Goal: Task Accomplishment & Management: Use online tool/utility

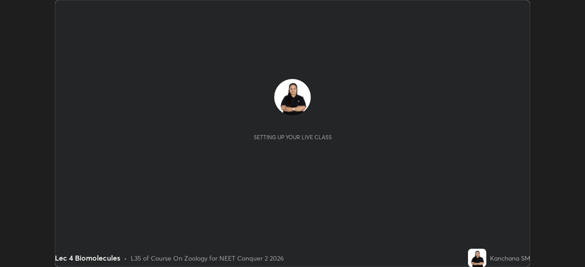
scroll to position [267, 584]
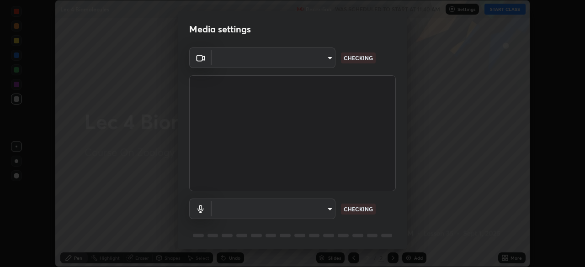
type input "bba66c41345857dcc9a6d4c580dc01eb5c8f13e357e582705132971b55534d29"
type input "ec6ec2dc0f2f3e030c25a31047b233f474420635a2a41b721e21e6901f136957"
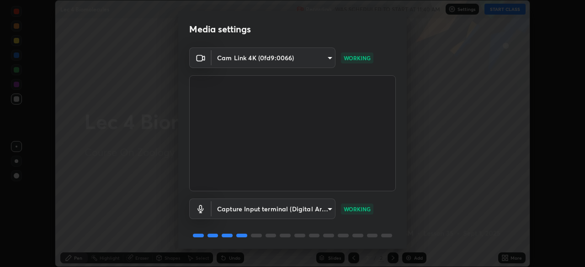
scroll to position [32, 0]
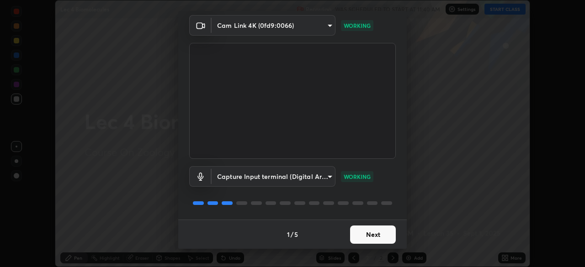
click at [367, 235] on button "Next" at bounding box center [373, 235] width 46 height 18
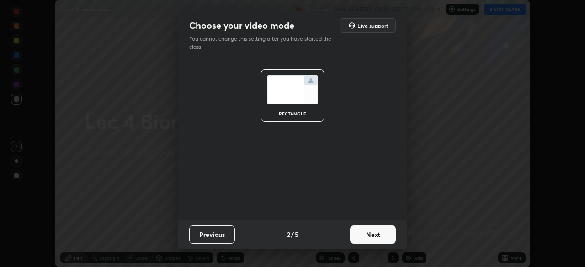
scroll to position [0, 0]
click at [365, 236] on button "Next" at bounding box center [373, 235] width 46 height 18
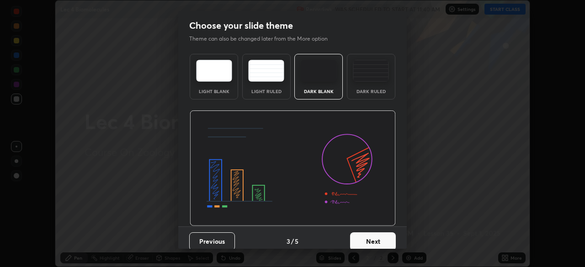
click at [364, 237] on button "Next" at bounding box center [373, 241] width 46 height 18
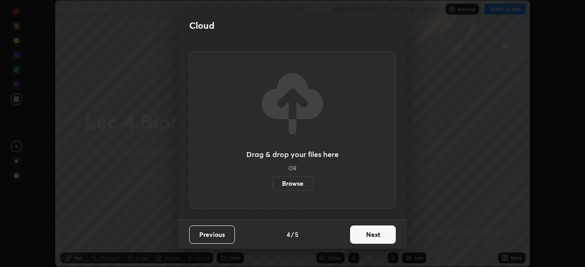
click at [365, 239] on button "Next" at bounding box center [373, 235] width 46 height 18
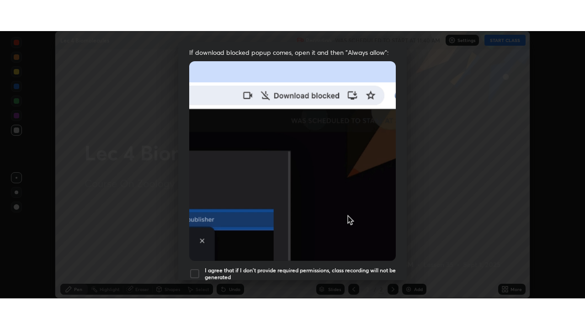
scroll to position [219, 0]
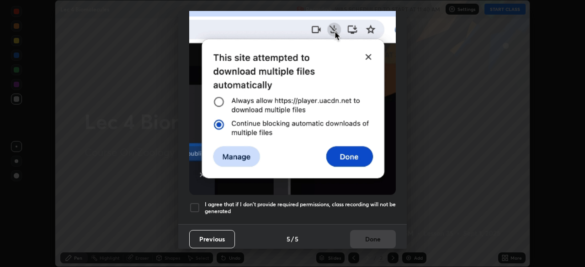
click at [199, 206] on div at bounding box center [194, 207] width 11 height 11
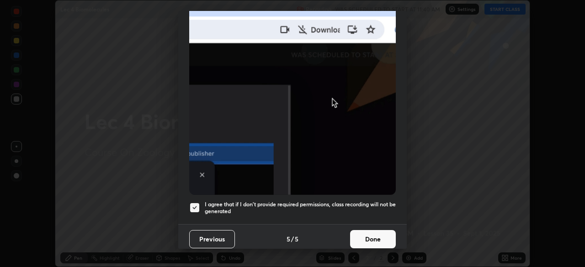
click at [362, 234] on button "Done" at bounding box center [373, 239] width 46 height 18
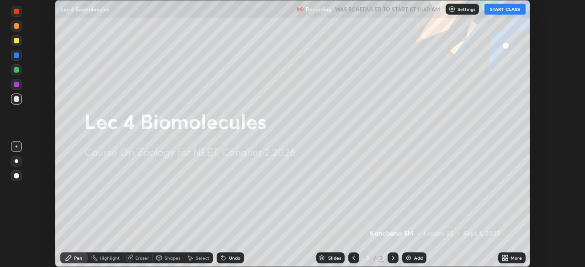
click at [506, 13] on button "START CLASS" at bounding box center [504, 9] width 41 height 11
click at [505, 258] on icon at bounding box center [506, 259] width 2 height 2
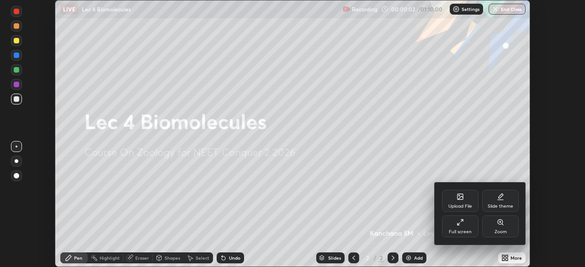
click at [460, 228] on div "Full screen" at bounding box center [460, 227] width 37 height 22
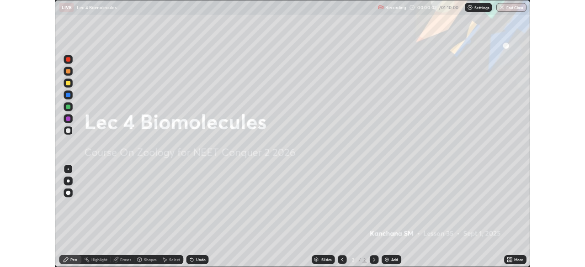
scroll to position [329, 585]
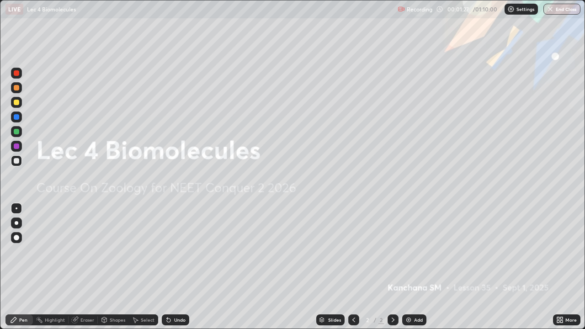
click at [407, 267] on img at bounding box center [408, 319] width 7 height 7
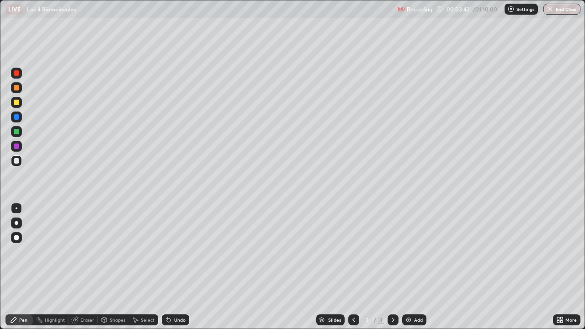
click at [16, 118] on div at bounding box center [16, 116] width 5 height 5
click at [15, 77] on div at bounding box center [16, 73] width 11 height 11
click at [17, 86] on div at bounding box center [16, 87] width 5 height 5
click at [16, 148] on div at bounding box center [16, 145] width 5 height 5
click at [16, 103] on div at bounding box center [16, 102] width 5 height 5
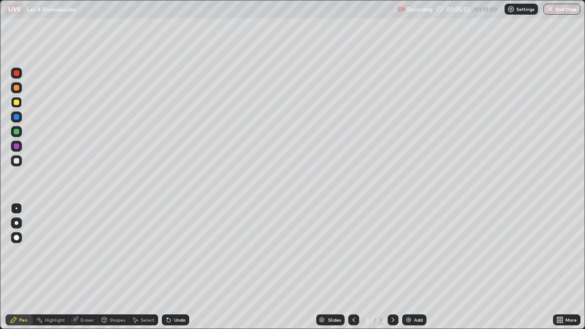
click at [174, 267] on div "Undo" at bounding box center [175, 319] width 27 height 11
click at [446, 267] on div "Slides 3 / 3 Add" at bounding box center [371, 320] width 364 height 18
click at [256, 267] on div "Slides 3 / 3 Add" at bounding box center [371, 320] width 364 height 18
click at [84, 267] on div "Eraser" at bounding box center [87, 319] width 14 height 5
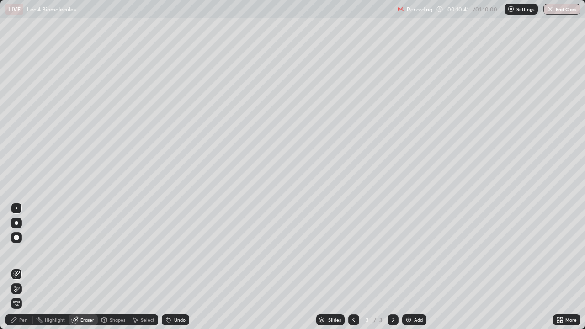
click at [138, 267] on icon at bounding box center [135, 319] width 7 height 7
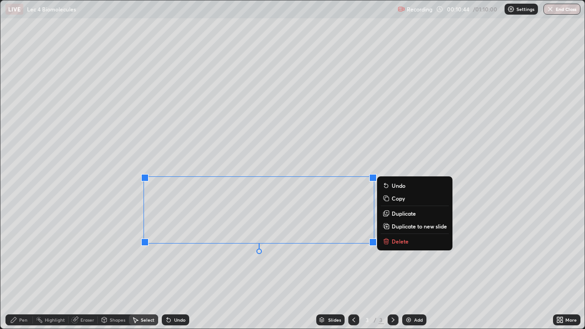
click at [403, 242] on p "Delete" at bounding box center [399, 240] width 17 height 7
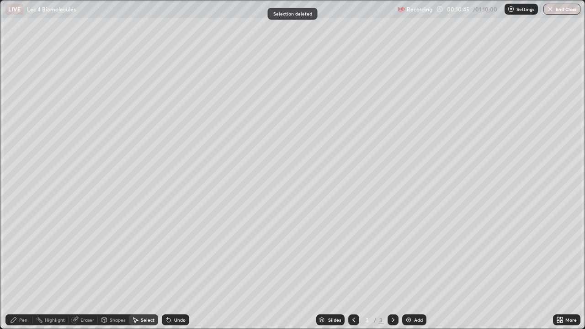
click at [19, 267] on div "Pen" at bounding box center [18, 319] width 27 height 11
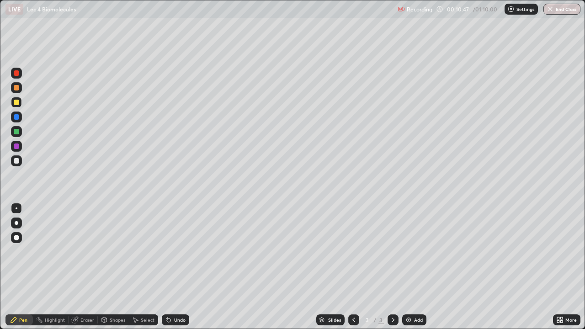
click at [16, 240] on div at bounding box center [16, 237] width 5 height 5
click at [20, 162] on div at bounding box center [16, 160] width 11 height 11
click at [16, 223] on div at bounding box center [17, 223] width 4 height 4
click at [140, 267] on div "Select" at bounding box center [143, 319] width 29 height 11
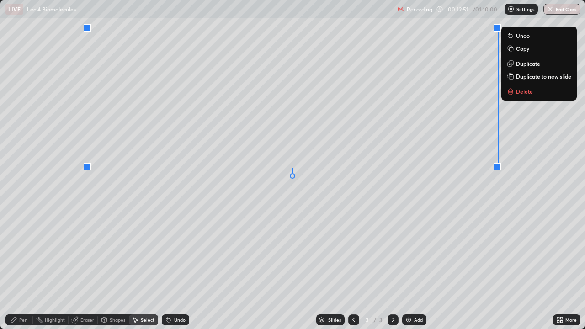
click at [193, 199] on div "0 ° Undo Copy Duplicate Duplicate to new slide Delete" at bounding box center [292, 164] width 584 height 328
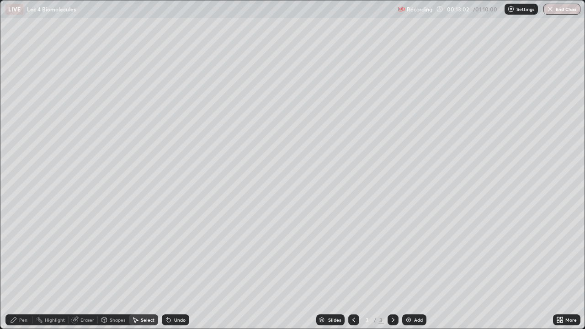
click at [20, 267] on div "Pen" at bounding box center [23, 319] width 8 height 5
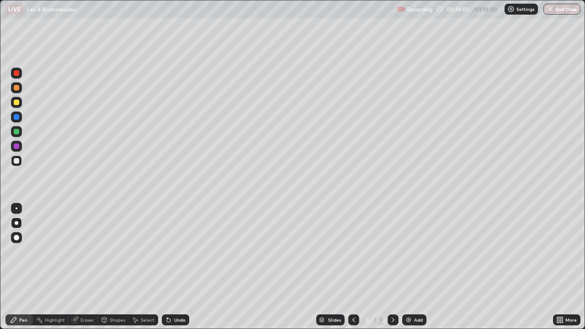
click at [141, 267] on div "Select" at bounding box center [148, 319] width 14 height 5
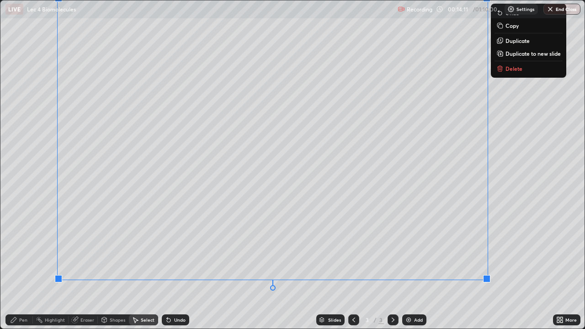
click at [216, 267] on div "0 ° Undo Copy Duplicate Duplicate to new slide Delete" at bounding box center [292, 164] width 584 height 328
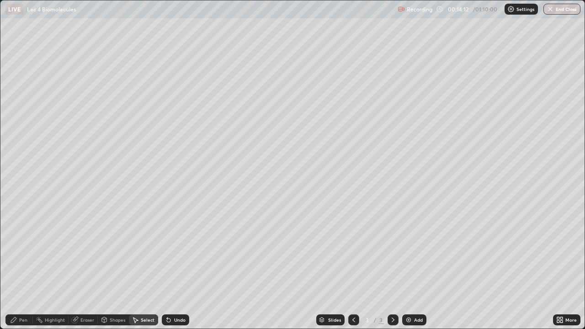
click at [26, 267] on div "Pen" at bounding box center [23, 319] width 8 height 5
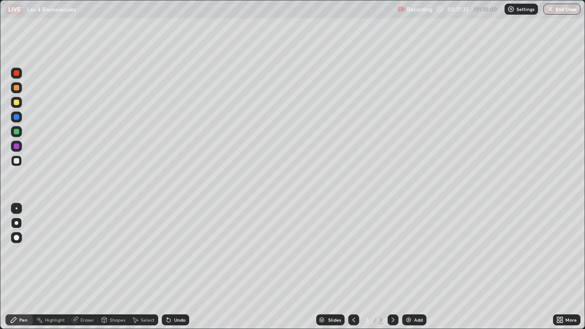
click at [407, 267] on img at bounding box center [408, 319] width 7 height 7
click at [19, 107] on div at bounding box center [16, 102] width 11 height 11
click at [17, 236] on div at bounding box center [16, 237] width 5 height 5
click at [137, 267] on icon at bounding box center [135, 319] width 7 height 7
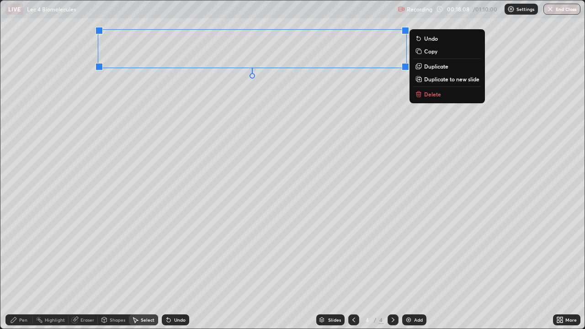
click at [21, 267] on div "Pen" at bounding box center [23, 319] width 8 height 5
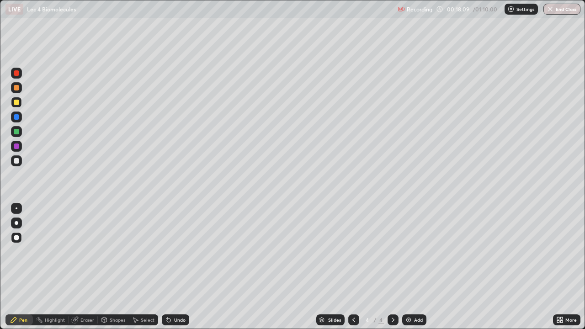
click at [16, 161] on div at bounding box center [16, 160] width 5 height 5
click at [18, 224] on div at bounding box center [16, 222] width 11 height 11
click at [146, 267] on div "Select" at bounding box center [148, 319] width 14 height 5
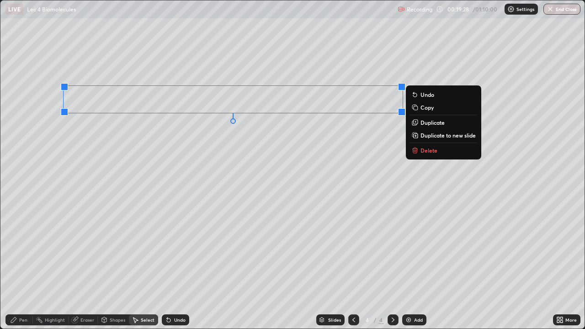
click at [157, 146] on div "0 ° Undo Copy Duplicate Duplicate to new slide Delete" at bounding box center [292, 164] width 584 height 328
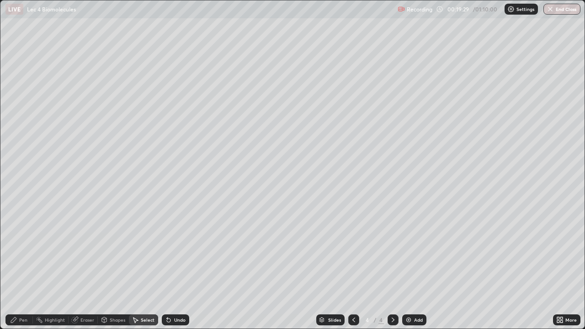
click at [16, 267] on div "Pen" at bounding box center [18, 319] width 27 height 11
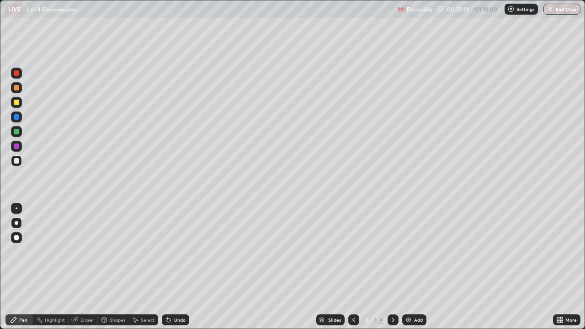
click at [83, 267] on div "Eraser" at bounding box center [87, 319] width 14 height 5
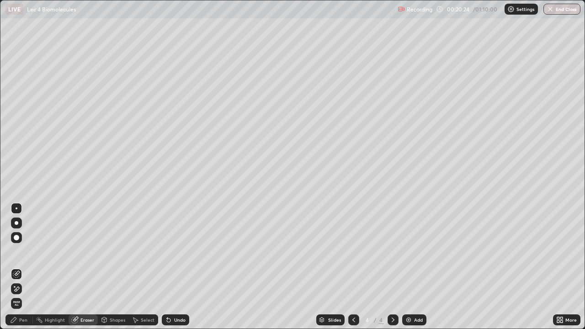
click at [21, 267] on div "Pen" at bounding box center [23, 319] width 8 height 5
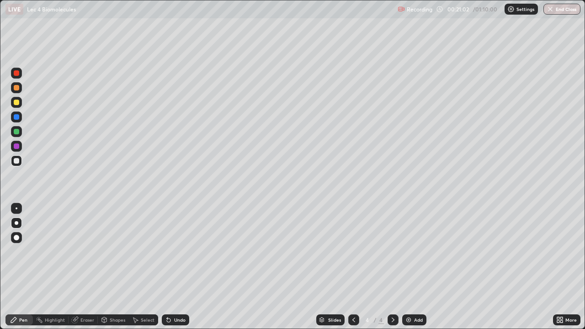
click at [168, 267] on icon at bounding box center [169, 320] width 4 height 4
click at [406, 267] on img at bounding box center [408, 319] width 7 height 7
click at [140, 267] on div "Select" at bounding box center [143, 319] width 29 height 11
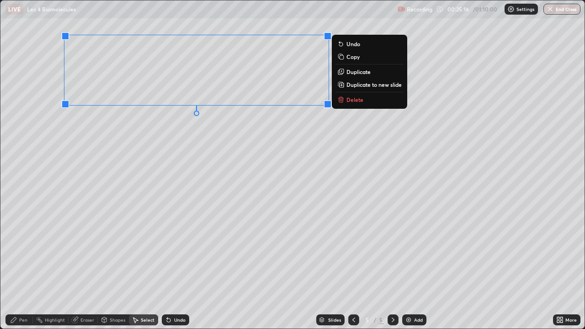
click at [108, 142] on div "0 ° Undo Copy Duplicate Duplicate to new slide Delete" at bounding box center [292, 164] width 584 height 328
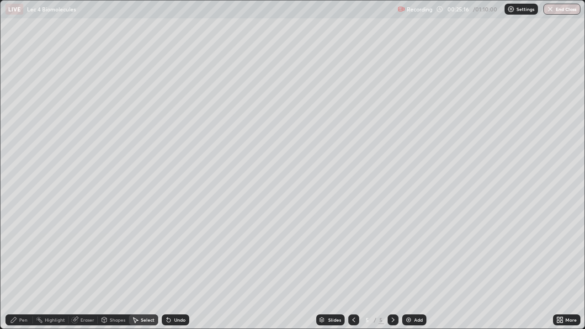
click at [20, 267] on div "Pen" at bounding box center [23, 319] width 8 height 5
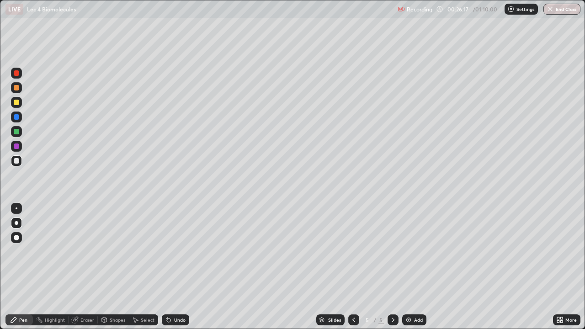
click at [405, 267] on img at bounding box center [408, 319] width 7 height 7
click at [75, 267] on icon at bounding box center [75, 320] width 6 height 6
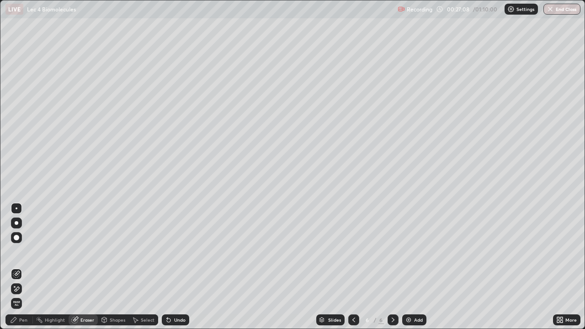
click at [26, 267] on div "Pen" at bounding box center [23, 319] width 8 height 5
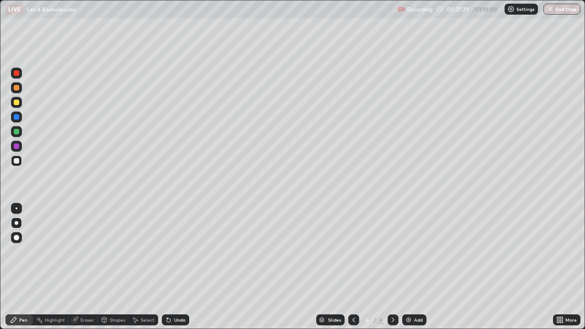
click at [140, 267] on div "Select" at bounding box center [143, 319] width 29 height 11
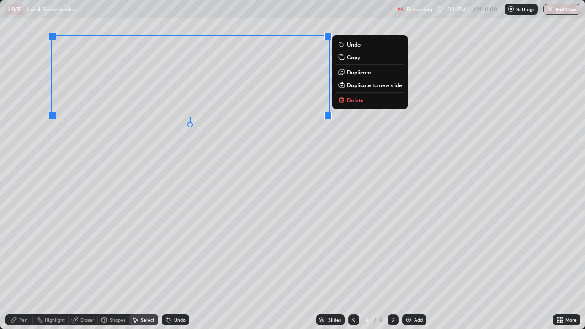
click at [121, 154] on div "0 ° Undo Copy Duplicate Duplicate to new slide Delete" at bounding box center [292, 164] width 584 height 328
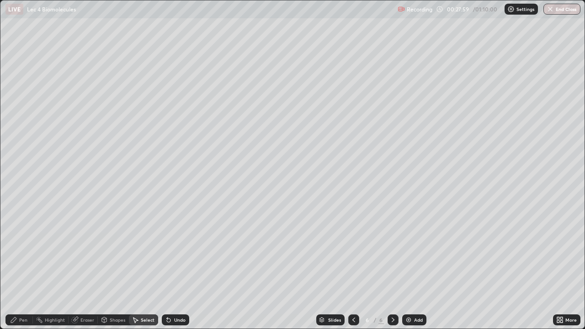
click at [25, 267] on div "Pen" at bounding box center [18, 319] width 27 height 11
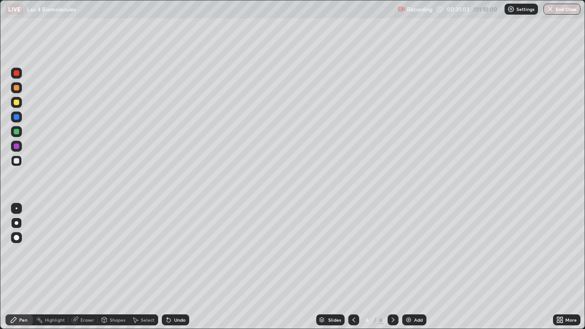
click at [167, 267] on icon at bounding box center [169, 320] width 4 height 4
click at [168, 267] on icon at bounding box center [169, 320] width 4 height 4
click at [405, 267] on img at bounding box center [408, 319] width 7 height 7
click at [144, 267] on div "Select" at bounding box center [148, 319] width 14 height 5
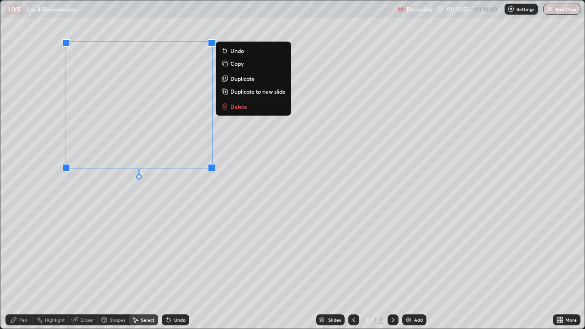
click at [68, 258] on div "0 ° Undo Copy Duplicate Duplicate to new slide Delete" at bounding box center [292, 164] width 584 height 328
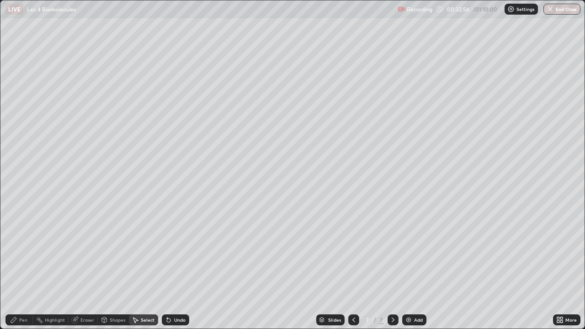
click at [19, 267] on div "Pen" at bounding box center [18, 319] width 27 height 11
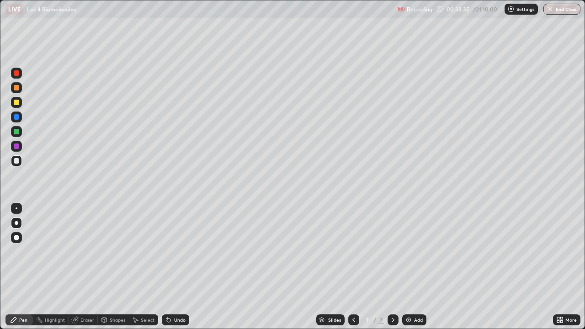
click at [79, 267] on div "Eraser" at bounding box center [83, 319] width 29 height 11
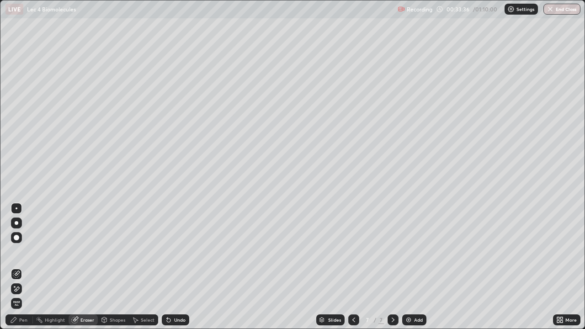
click at [23, 267] on div "Pen" at bounding box center [23, 319] width 8 height 5
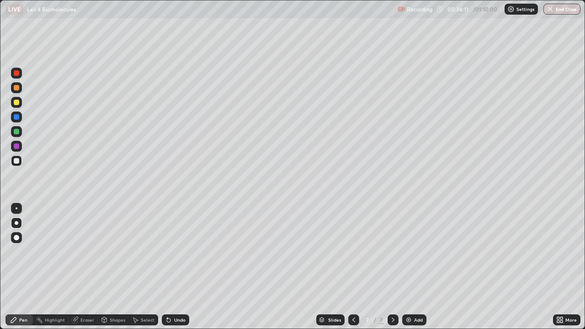
click at [168, 267] on icon at bounding box center [169, 320] width 4 height 4
click at [351, 267] on icon at bounding box center [353, 319] width 7 height 7
click at [388, 267] on div at bounding box center [392, 319] width 11 height 11
click at [352, 267] on icon at bounding box center [353, 319] width 7 height 7
click at [353, 267] on icon at bounding box center [353, 319] width 7 height 7
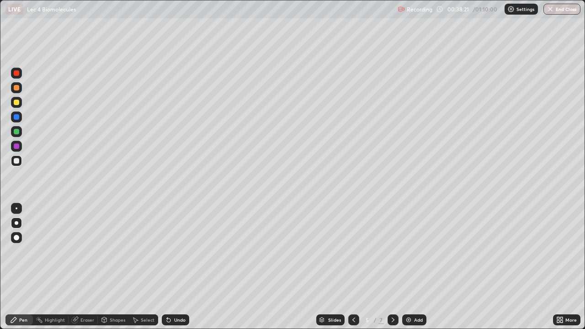
click at [353, 267] on icon at bounding box center [353, 319] width 7 height 7
click at [392, 267] on icon at bounding box center [392, 319] width 7 height 7
click at [390, 267] on icon at bounding box center [392, 319] width 7 height 7
click at [392, 267] on icon at bounding box center [392, 319] width 7 height 7
click at [405, 267] on img at bounding box center [408, 319] width 7 height 7
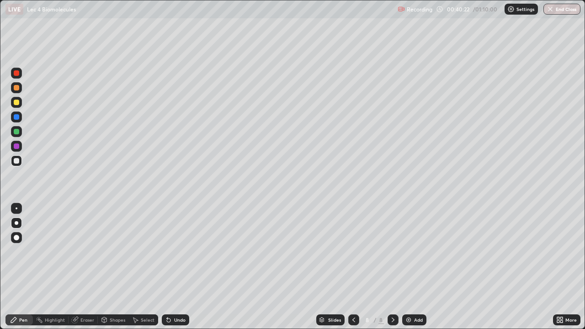
click at [18, 101] on div at bounding box center [16, 102] width 5 height 5
click at [16, 131] on div at bounding box center [16, 131] width 5 height 5
click at [18, 119] on div at bounding box center [16, 116] width 5 height 5
click at [17, 206] on div at bounding box center [16, 208] width 11 height 11
click at [15, 158] on div at bounding box center [16, 160] width 5 height 5
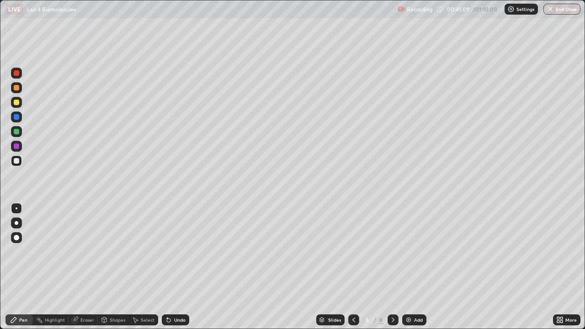
click at [18, 203] on div at bounding box center [16, 208] width 11 height 11
click at [82, 267] on div "Eraser" at bounding box center [87, 319] width 14 height 5
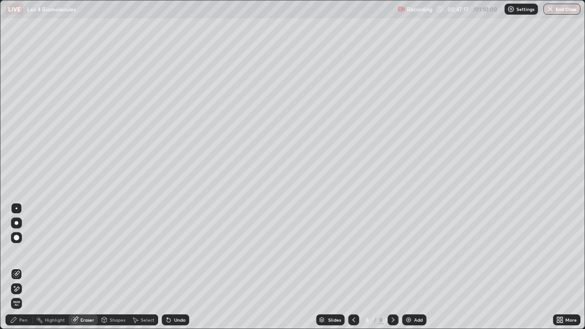
click at [19, 267] on div "Pen" at bounding box center [23, 319] width 8 height 5
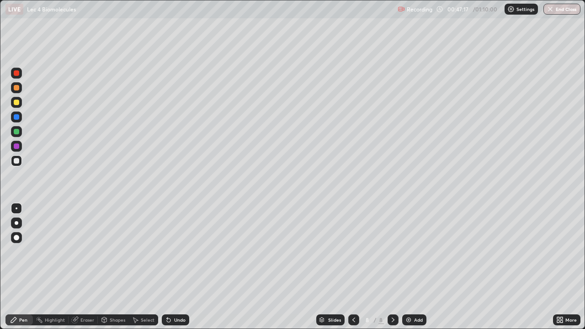
click at [14, 103] on div at bounding box center [16, 102] width 5 height 5
click at [15, 238] on div at bounding box center [16, 237] width 5 height 5
click at [142, 267] on div "Select" at bounding box center [148, 319] width 14 height 5
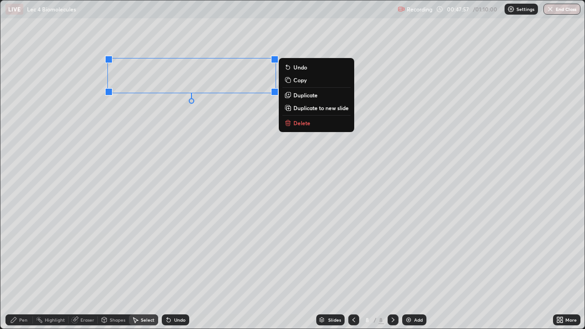
click at [156, 124] on div "0 ° Undo Copy Duplicate Duplicate to new slide Delete" at bounding box center [292, 164] width 584 height 328
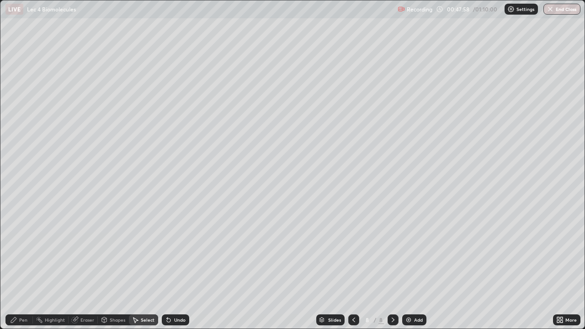
click at [21, 267] on div "Pen" at bounding box center [23, 319] width 8 height 5
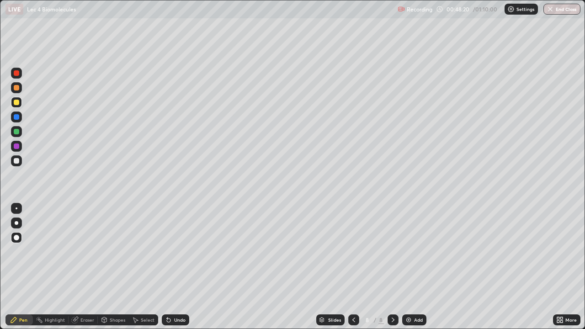
click at [13, 161] on div at bounding box center [16, 160] width 11 height 11
click at [15, 221] on div at bounding box center [17, 223] width 4 height 4
click at [17, 120] on div at bounding box center [16, 116] width 11 height 11
click at [16, 105] on div at bounding box center [16, 102] width 5 height 5
click at [14, 132] on div at bounding box center [16, 131] width 5 height 5
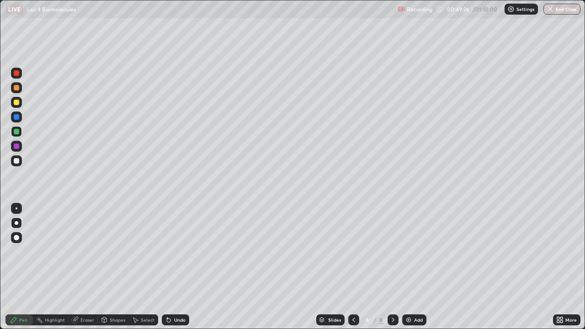
click at [17, 148] on div at bounding box center [16, 145] width 5 height 5
click at [16, 93] on div at bounding box center [16, 87] width 11 height 11
click at [17, 74] on div at bounding box center [16, 72] width 5 height 5
click at [17, 161] on div at bounding box center [16, 160] width 5 height 5
click at [16, 146] on div at bounding box center [16, 145] width 5 height 5
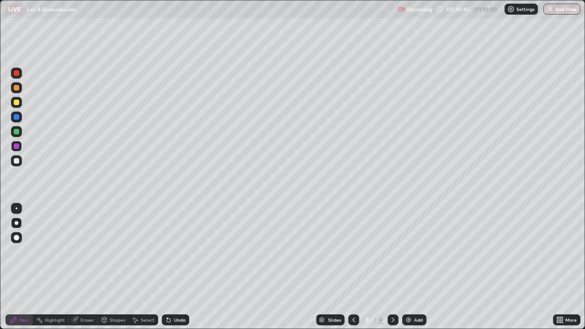
click at [18, 132] on div at bounding box center [16, 131] width 5 height 5
click at [17, 116] on div at bounding box center [16, 116] width 5 height 5
click at [17, 164] on div at bounding box center [16, 160] width 11 height 11
click at [16, 205] on div at bounding box center [16, 208] width 11 height 11
click at [353, 267] on icon at bounding box center [353, 319] width 3 height 5
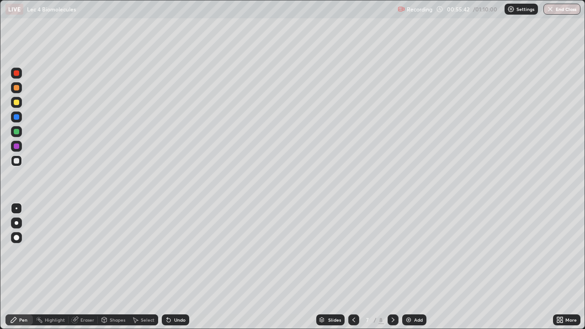
click at [389, 267] on icon at bounding box center [392, 319] width 7 height 7
click at [406, 267] on img at bounding box center [408, 319] width 7 height 7
click at [16, 105] on div at bounding box center [16, 102] width 11 height 11
click at [17, 222] on div at bounding box center [17, 223] width 4 height 4
click at [167, 267] on icon at bounding box center [169, 320] width 4 height 4
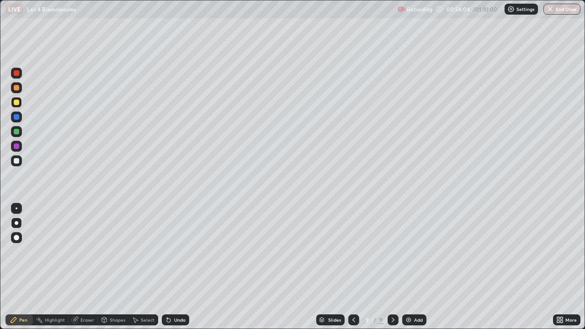
click at [167, 267] on icon at bounding box center [169, 320] width 4 height 4
click at [147, 267] on div "Select" at bounding box center [148, 319] width 14 height 5
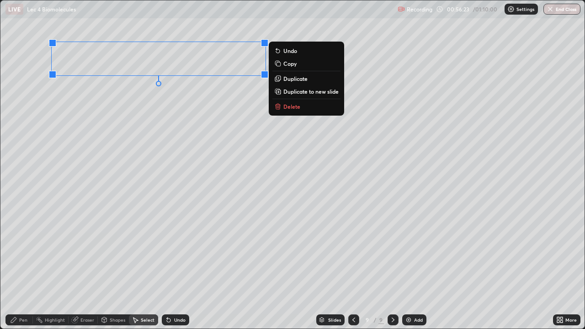
click at [122, 144] on div "0 ° Undo Copy Duplicate Duplicate to new slide Delete" at bounding box center [292, 164] width 584 height 328
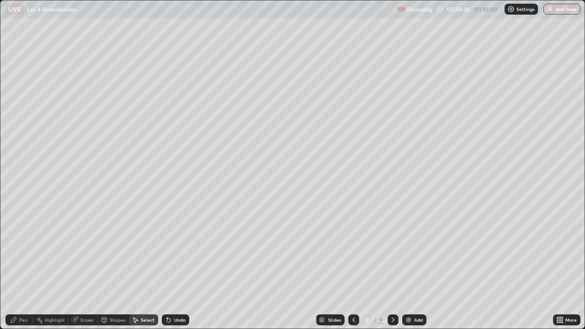
click at [21, 267] on div "Pen" at bounding box center [23, 319] width 8 height 5
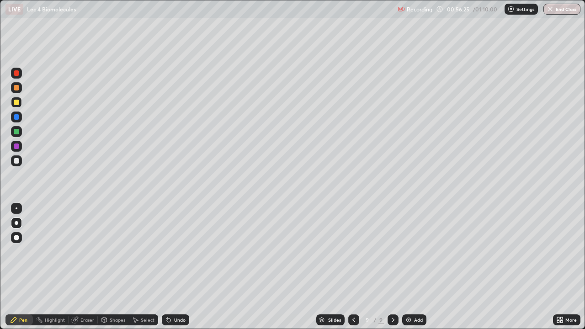
click at [88, 267] on div "Eraser" at bounding box center [87, 319] width 14 height 5
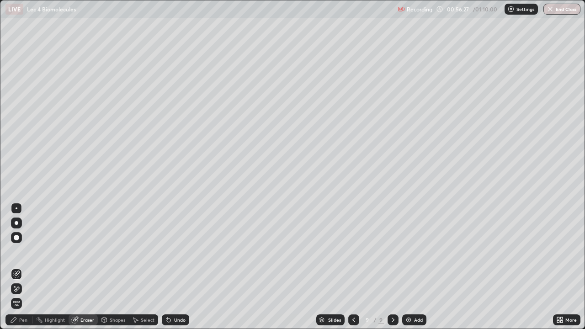
click at [25, 267] on div "Pen" at bounding box center [23, 319] width 8 height 5
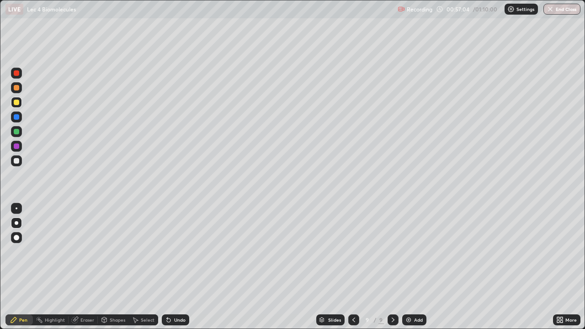
click at [16, 159] on div at bounding box center [16, 160] width 5 height 5
click at [17, 103] on div at bounding box center [16, 102] width 5 height 5
click at [142, 267] on div "Select" at bounding box center [143, 319] width 29 height 11
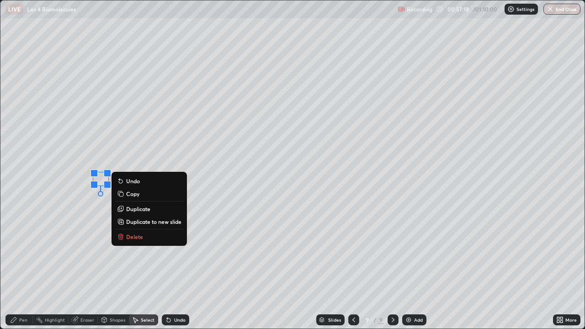
click at [132, 239] on p "Delete" at bounding box center [134, 236] width 17 height 7
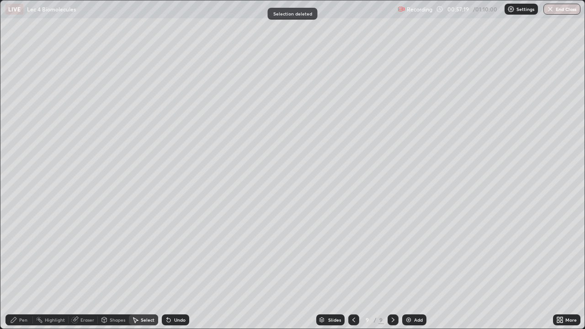
click at [26, 267] on div "Pen" at bounding box center [23, 319] width 8 height 5
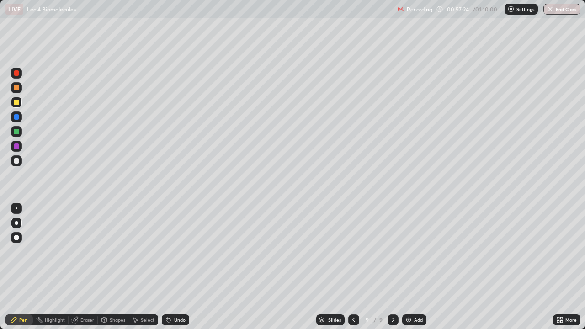
click at [15, 207] on div at bounding box center [16, 208] width 11 height 11
click at [18, 164] on div at bounding box center [16, 160] width 11 height 11
click at [15, 236] on div at bounding box center [16, 237] width 5 height 5
click at [17, 132] on div at bounding box center [16, 131] width 5 height 5
click at [15, 161] on div at bounding box center [16, 160] width 5 height 5
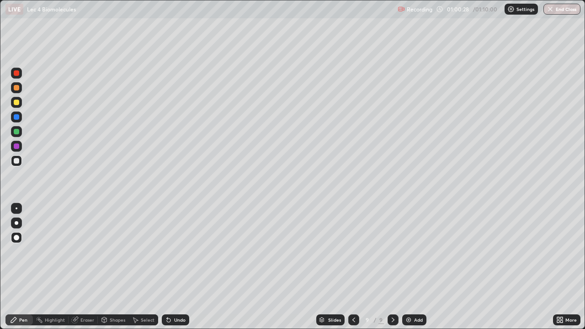
click at [16, 209] on div at bounding box center [16, 208] width 11 height 11
click at [17, 132] on div at bounding box center [16, 131] width 5 height 5
click at [16, 104] on div at bounding box center [16, 102] width 5 height 5
click at [112, 267] on div "Shapes" at bounding box center [113, 320] width 31 height 18
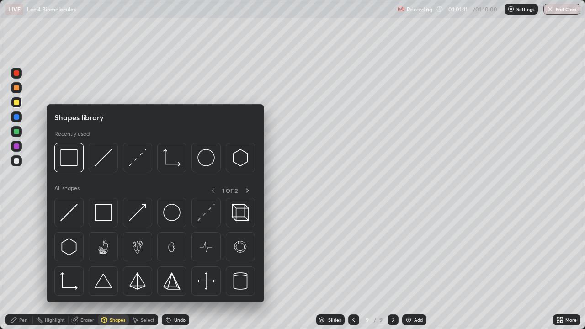
click at [60, 267] on div "Highlight" at bounding box center [51, 320] width 36 height 18
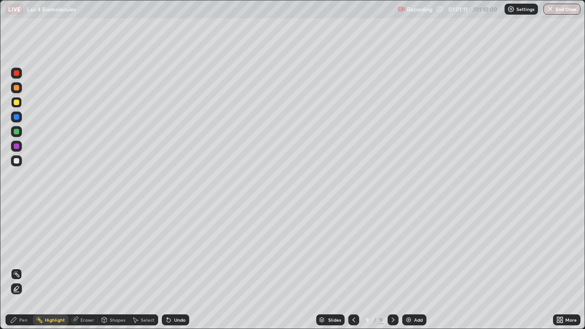
click at [135, 267] on icon at bounding box center [135, 319] width 7 height 7
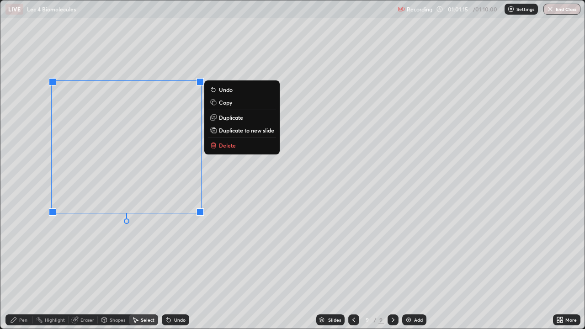
click at [75, 239] on div "0 ° Undo Copy Duplicate Duplicate to new slide Delete" at bounding box center [292, 164] width 584 height 328
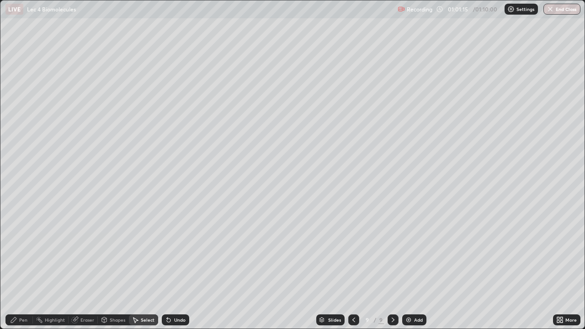
click at [25, 267] on div "Pen" at bounding box center [23, 319] width 8 height 5
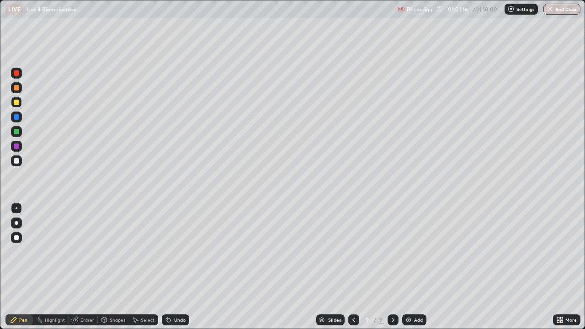
click at [17, 161] on div at bounding box center [16, 160] width 5 height 5
click at [16, 223] on div at bounding box center [17, 223] width 4 height 4
click at [14, 133] on div at bounding box center [16, 131] width 5 height 5
click at [16, 208] on div at bounding box center [17, 208] width 2 height 2
click at [15, 159] on div at bounding box center [16, 160] width 5 height 5
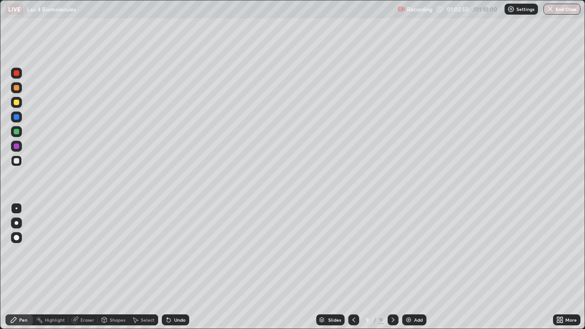
click at [16, 223] on div at bounding box center [17, 223] width 4 height 4
click at [86, 267] on div "Eraser" at bounding box center [83, 319] width 29 height 11
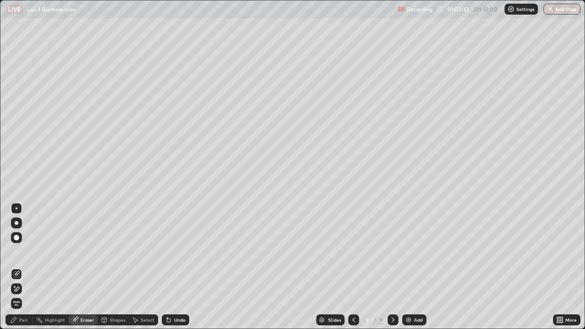
click at [16, 267] on icon at bounding box center [13, 319] width 7 height 7
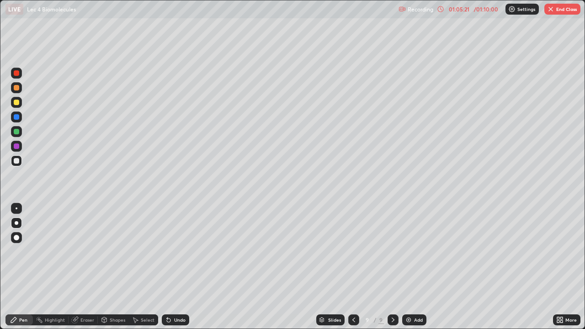
click at [16, 136] on div at bounding box center [16, 131] width 11 height 11
click at [15, 204] on div at bounding box center [16, 208] width 11 height 11
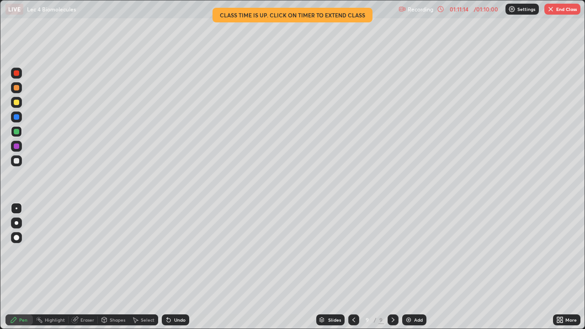
click at [561, 267] on icon at bounding box center [561, 318] width 2 height 2
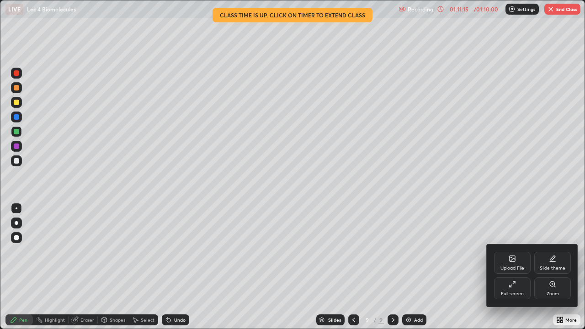
click at [515, 267] on div "Full screen" at bounding box center [512, 288] width 37 height 22
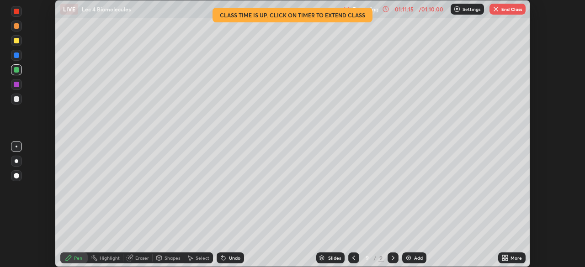
scroll to position [45403, 45085]
click at [501, 5] on button "End Class" at bounding box center [507, 9] width 36 height 11
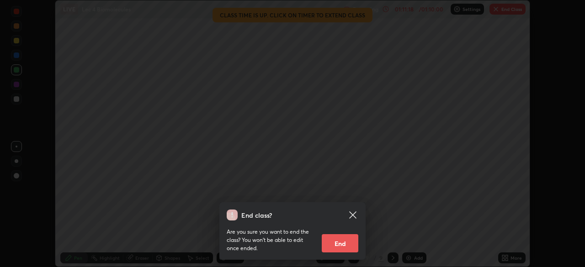
click at [343, 242] on button "End" at bounding box center [340, 243] width 37 height 18
